Goal: Task Accomplishment & Management: Manage account settings

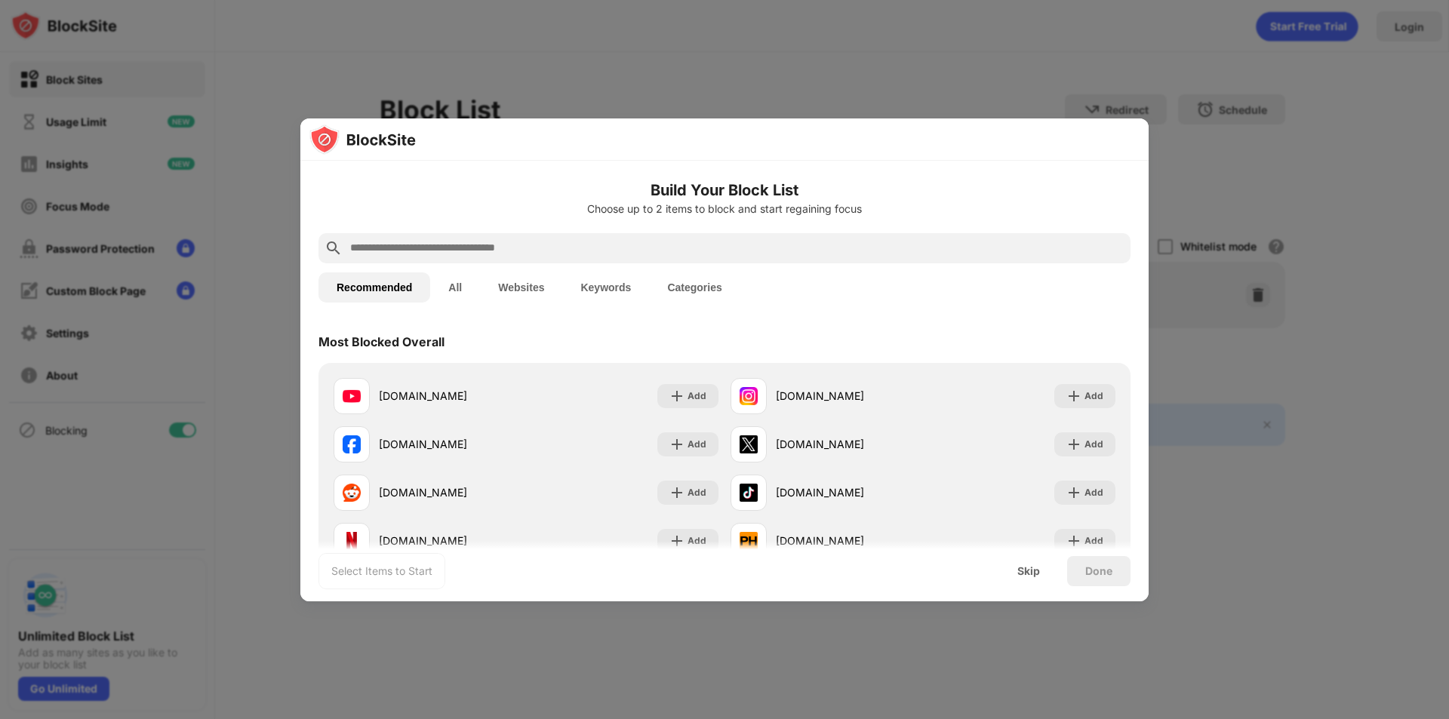
scroll to position [75, 0]
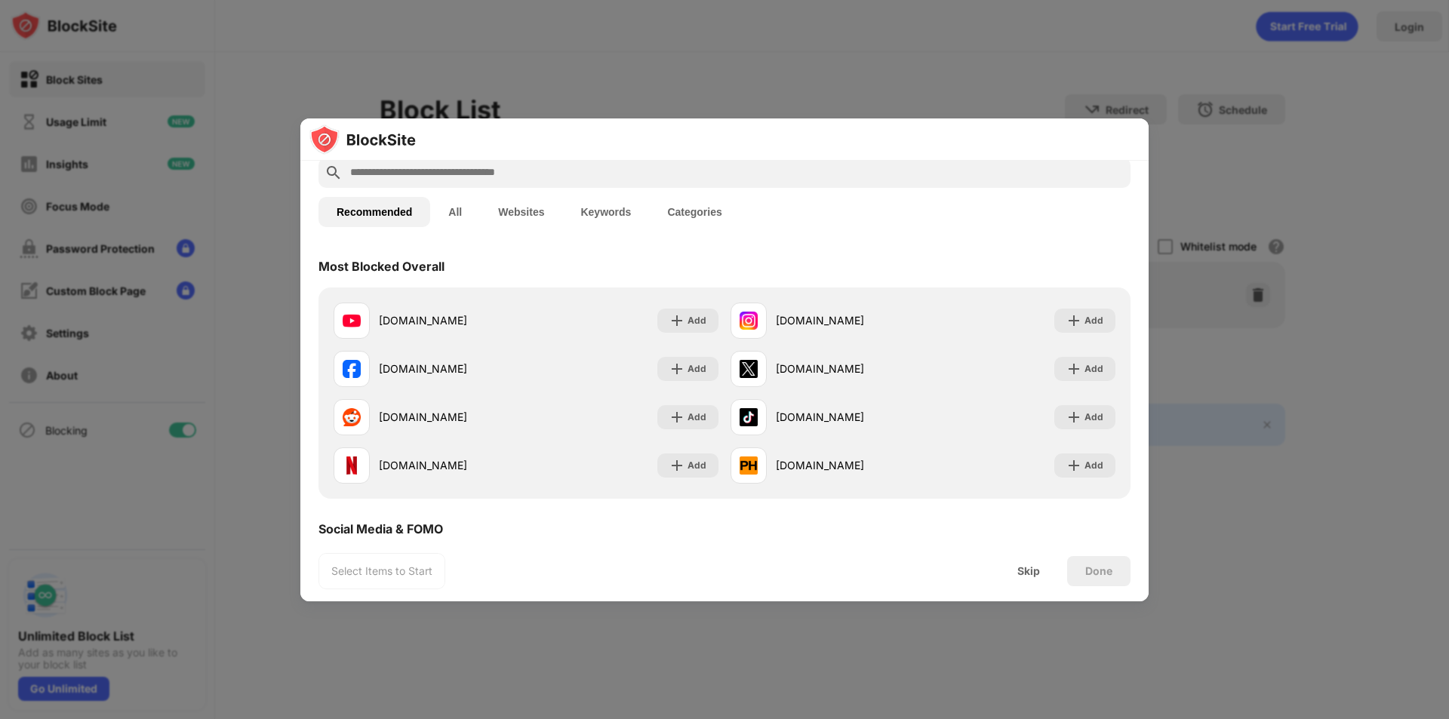
drag, startPoint x: 785, startPoint y: 340, endPoint x: 821, endPoint y: 206, distance: 138.3
click at [821, 206] on div "Recommended All Websites Keywords Categories" at bounding box center [725, 212] width 812 height 48
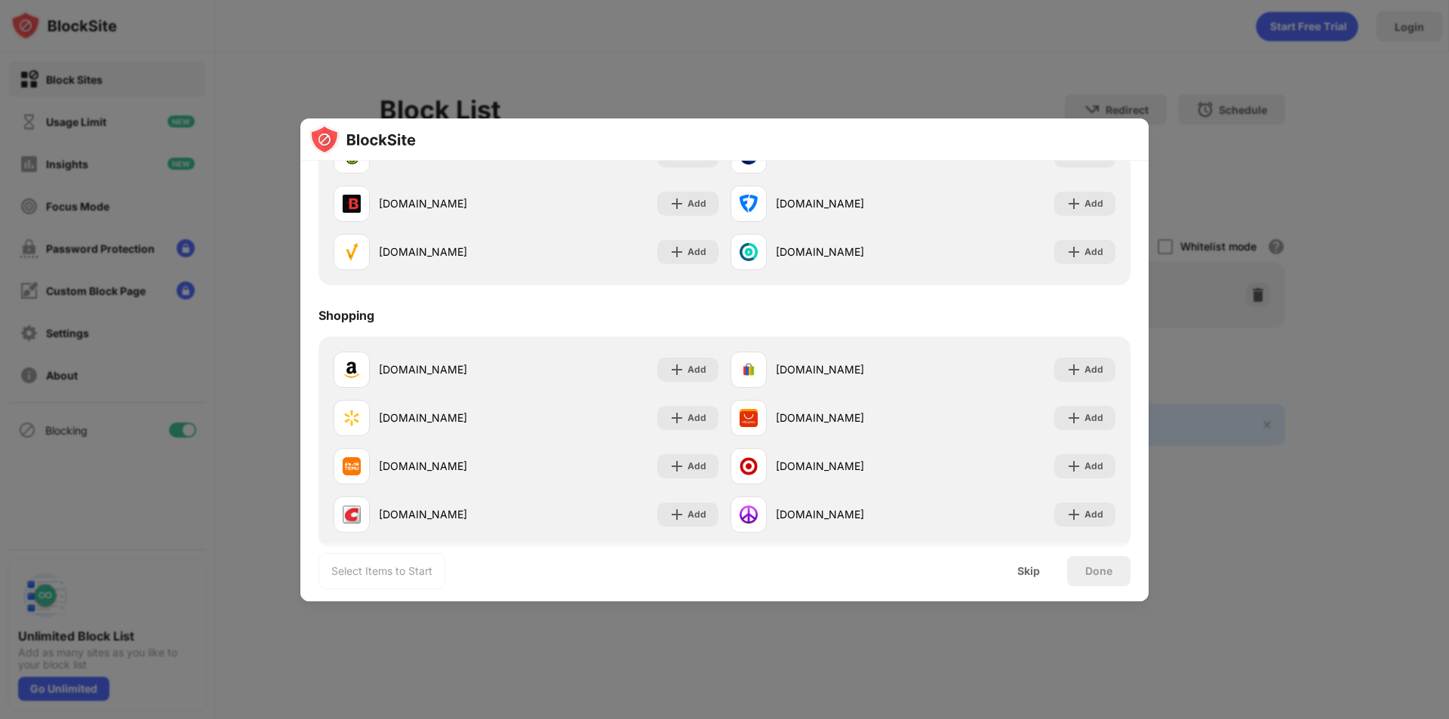
scroll to position [1625, 0]
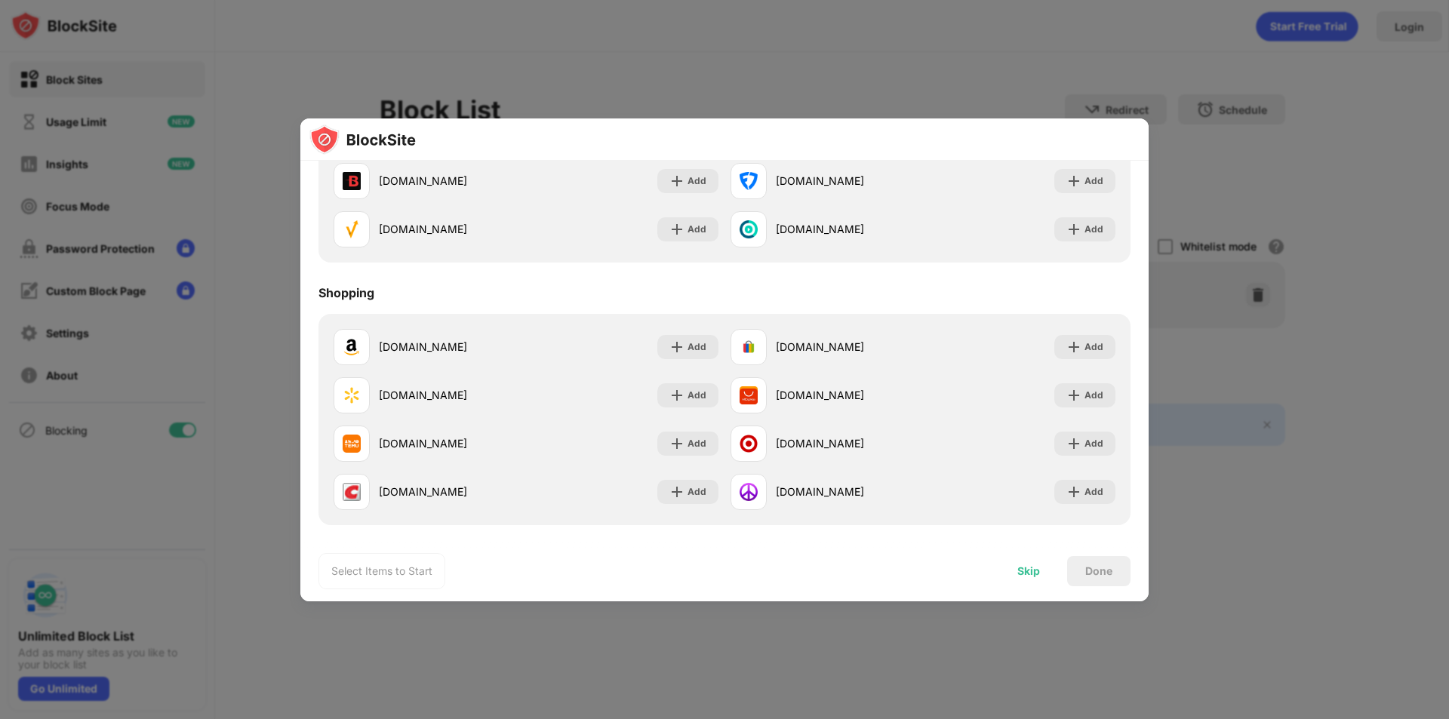
click at [1029, 572] on div "Skip" at bounding box center [1029, 571] width 23 height 12
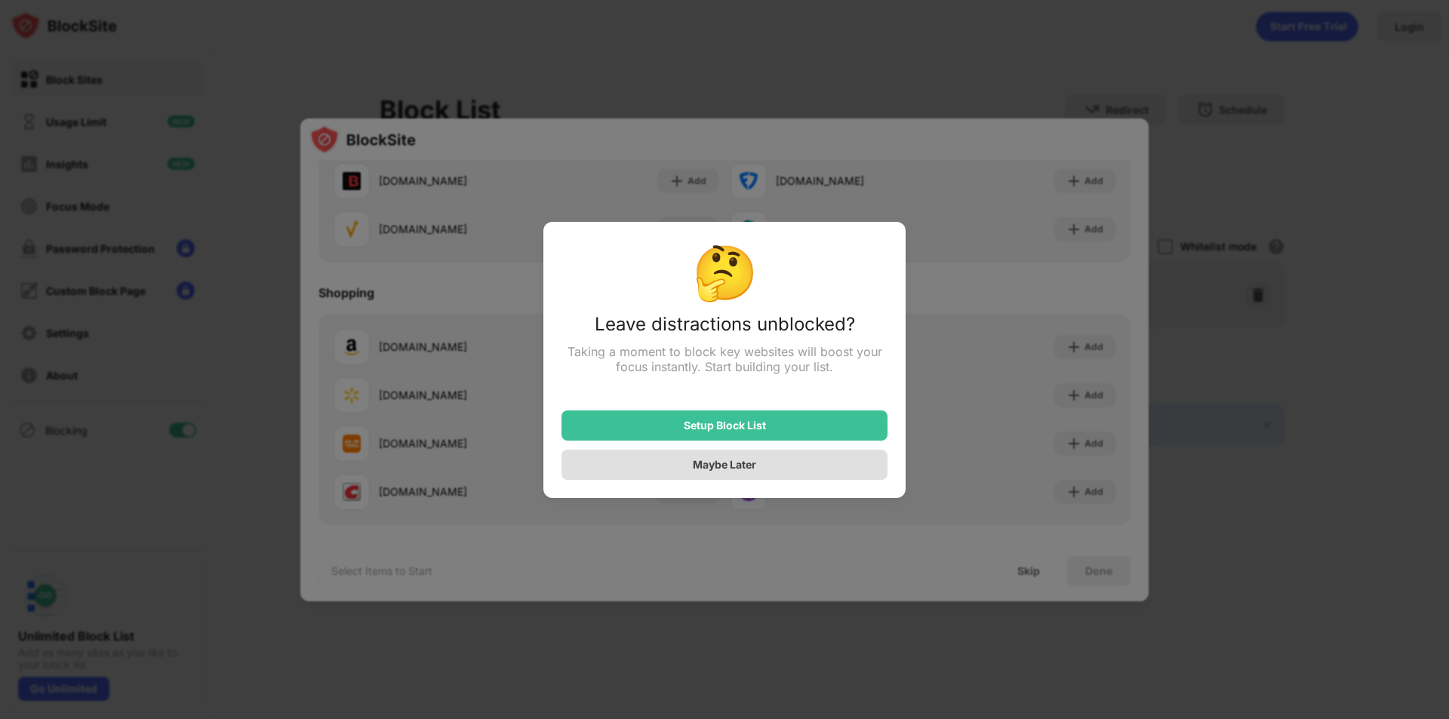
click at [815, 457] on div "Maybe Later" at bounding box center [725, 465] width 326 height 30
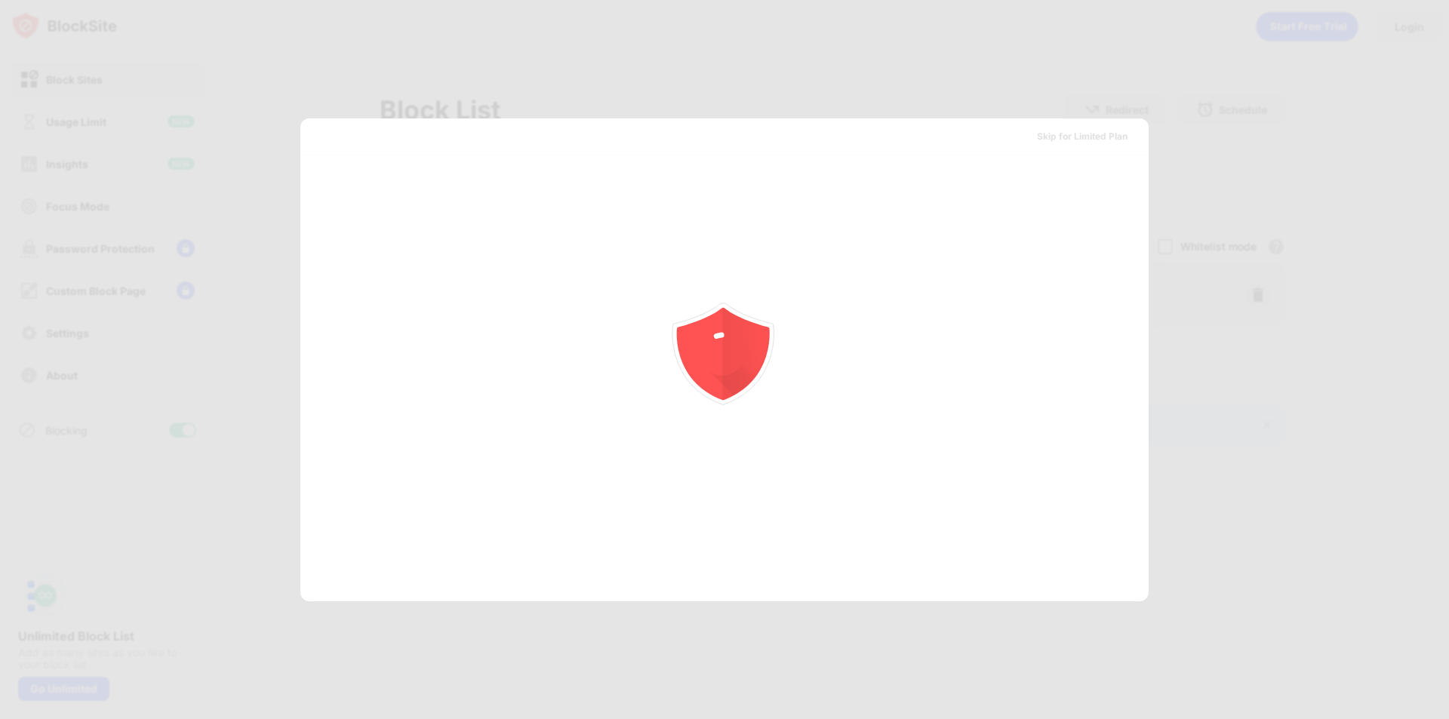
scroll to position [0, 0]
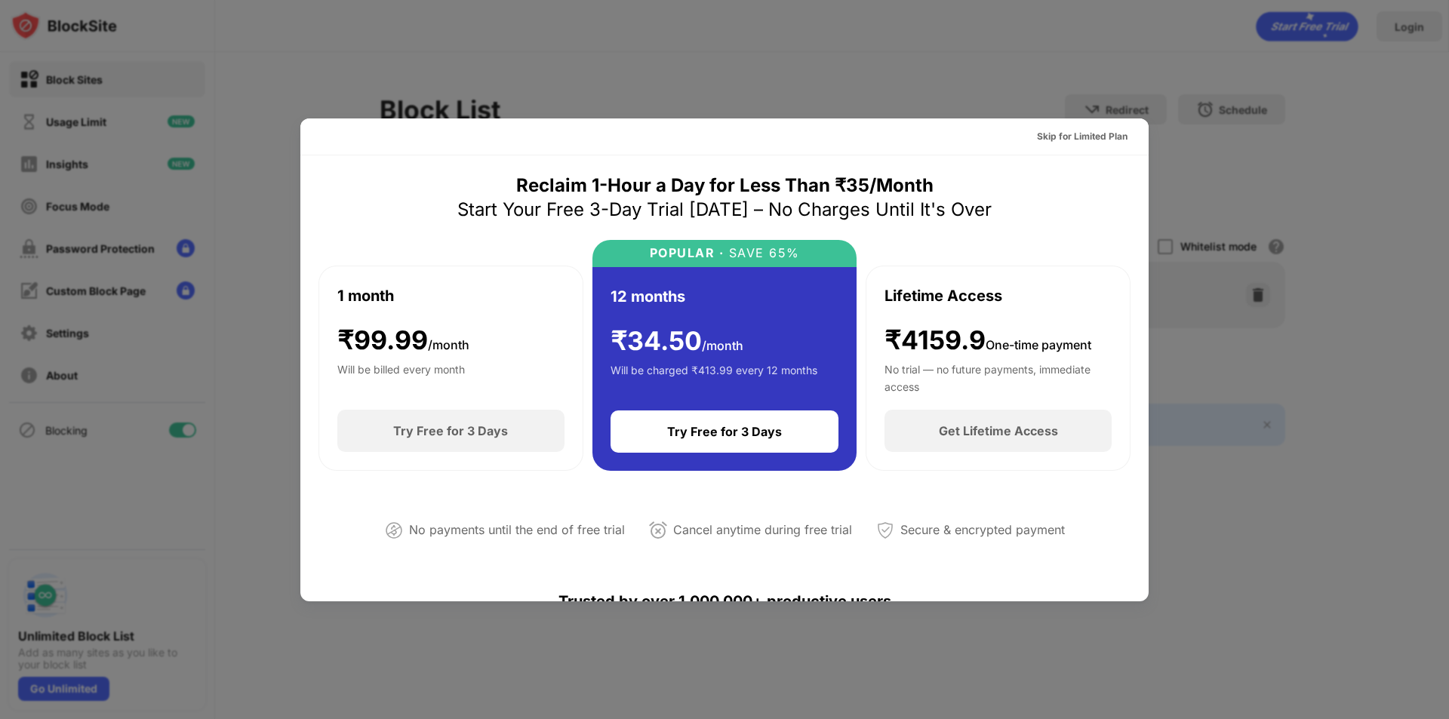
drag, startPoint x: 844, startPoint y: 407, endPoint x: 662, endPoint y: 330, distance: 197.6
drag, startPoint x: 1076, startPoint y: 404, endPoint x: 1034, endPoint y: 362, distance: 59.3
